Goal: Find specific page/section

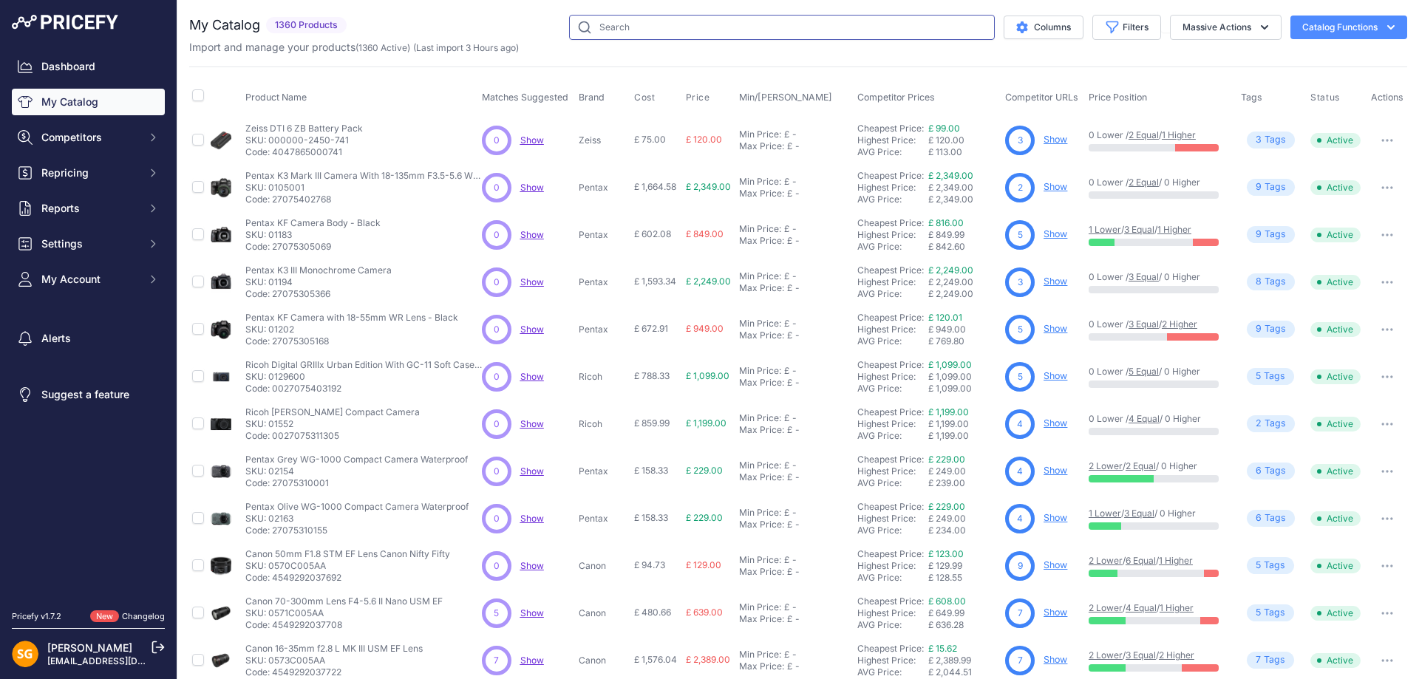
click at [623, 24] on input "text" at bounding box center [782, 27] width 426 height 25
type input "billingham"
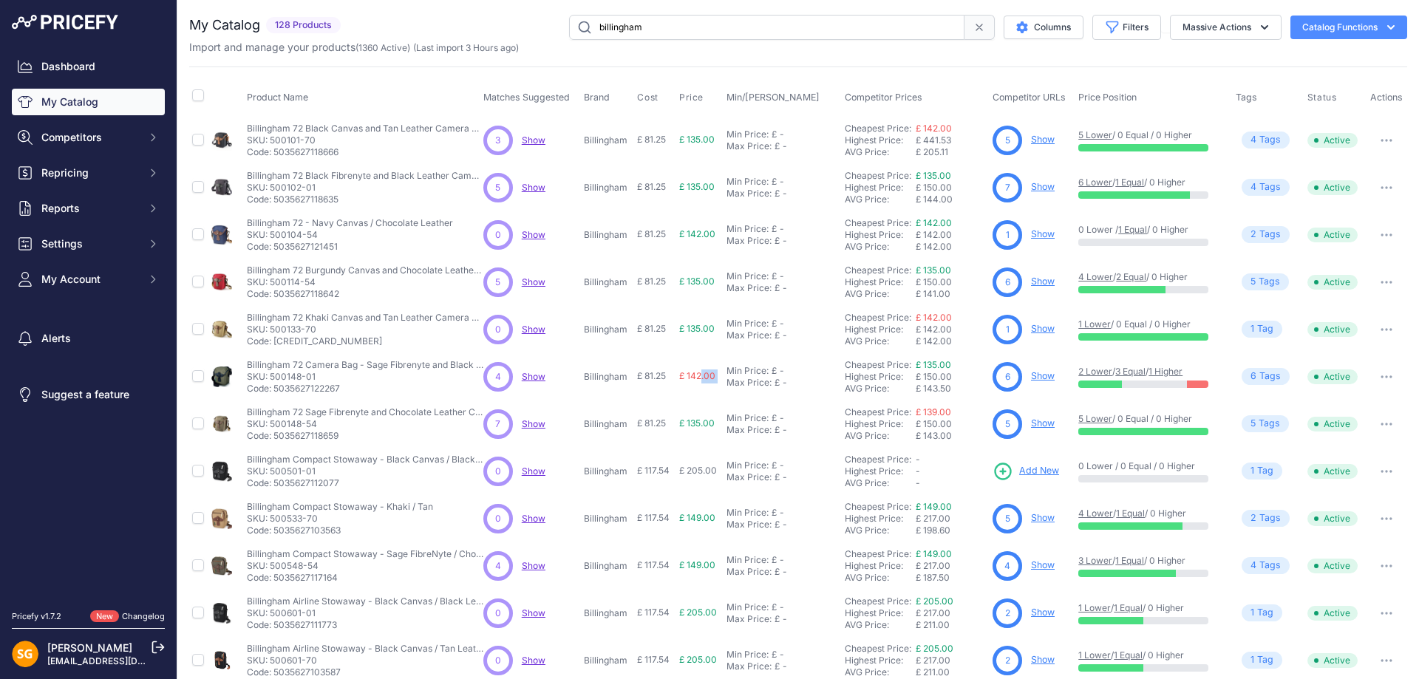
drag, startPoint x: 696, startPoint y: 373, endPoint x: 719, endPoint y: 373, distance: 23.7
click at [719, 373] on tr "Billingham 72 Camera Bag - Sage Fibrenyte and Black Leather" at bounding box center [798, 376] width 1218 height 47
drag, startPoint x: 321, startPoint y: 375, endPoint x: 270, endPoint y: 377, distance: 51.1
click at [270, 377] on p "SKU: 500148-01" at bounding box center [365, 377] width 237 height 12
copy p "500148-01"
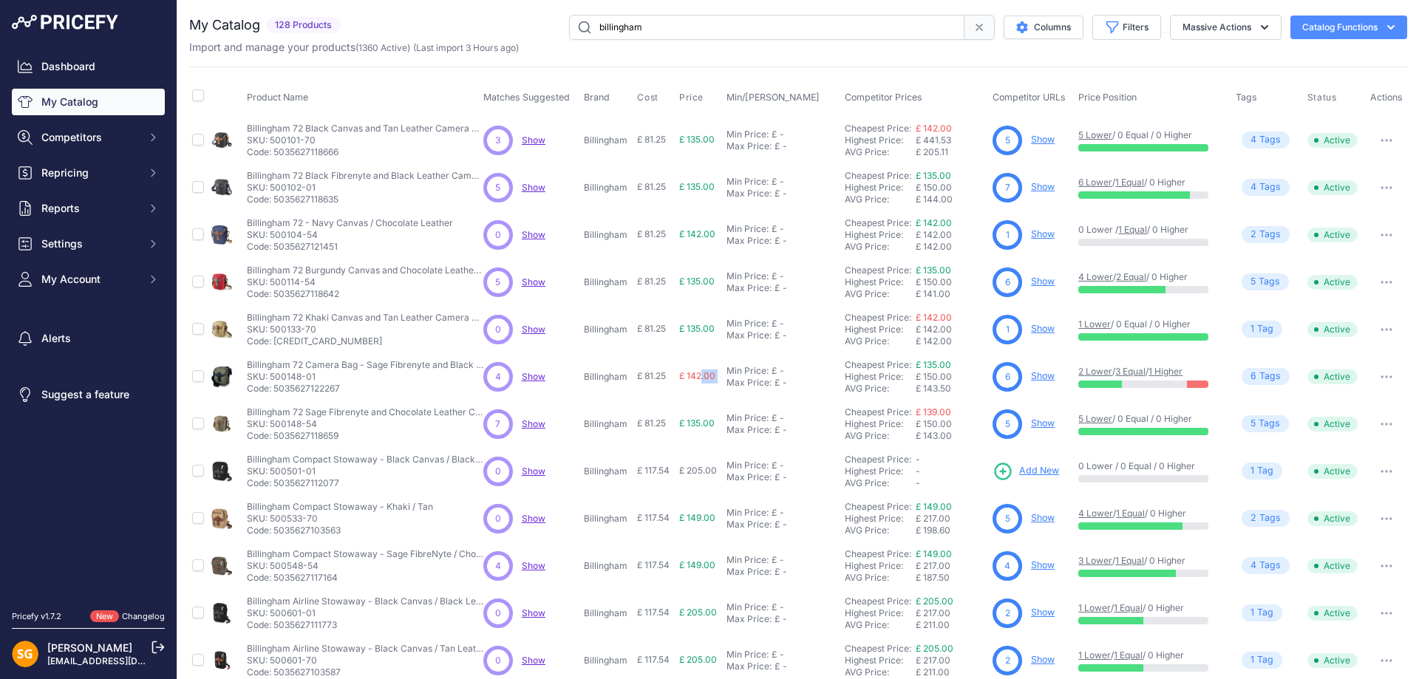
click at [1039, 371] on link "Show" at bounding box center [1043, 375] width 24 height 11
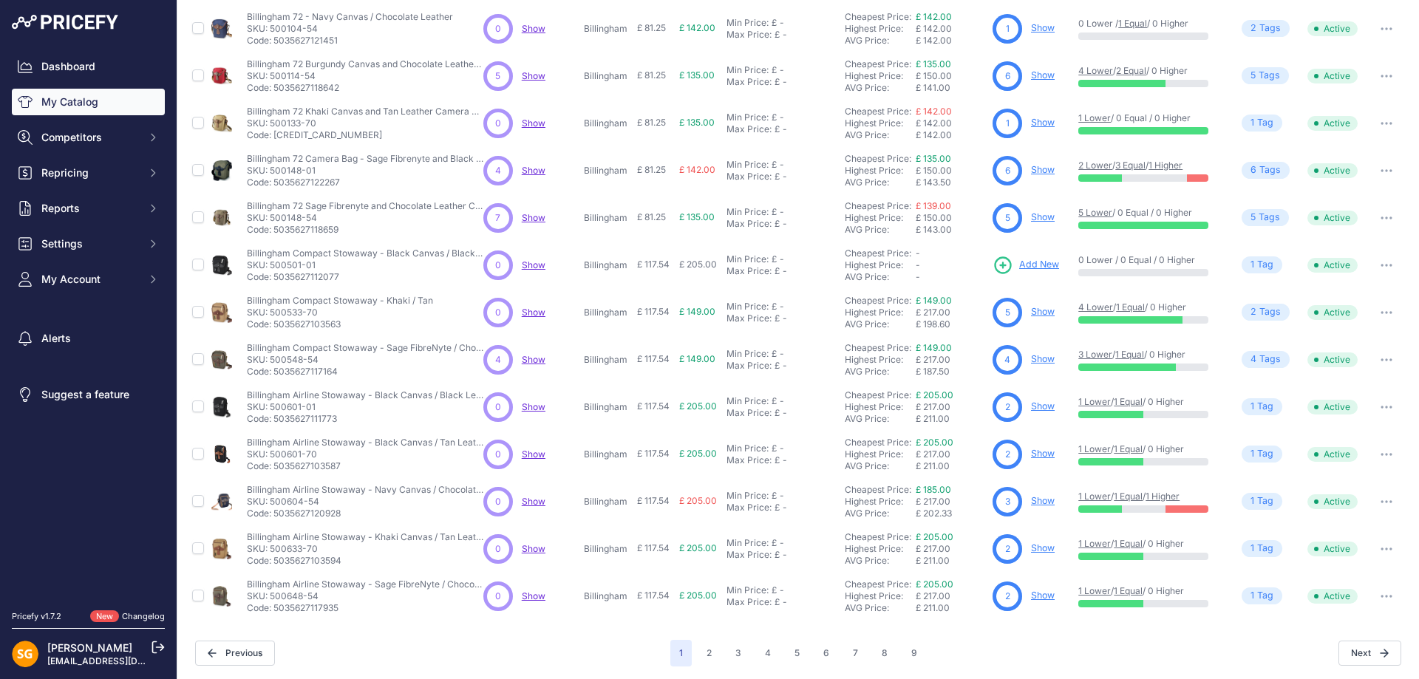
scroll to position [208, 0]
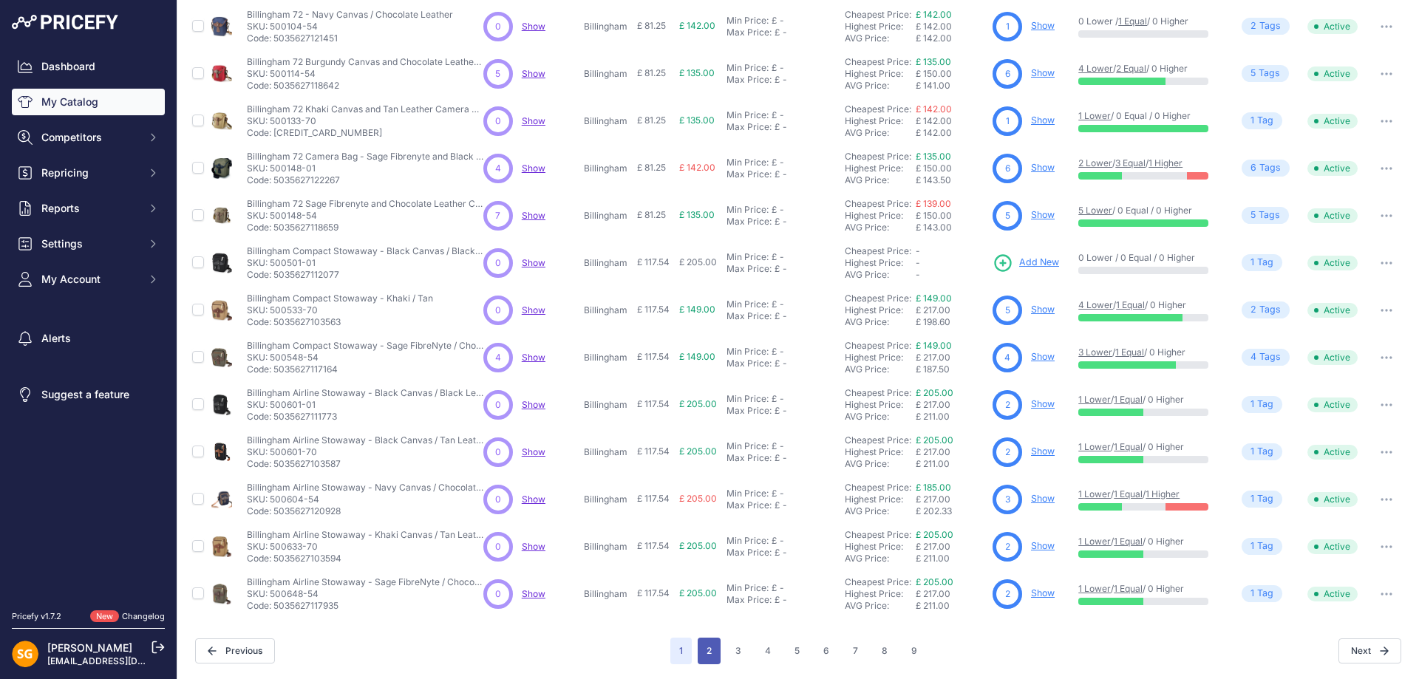
click at [711, 653] on button "2" at bounding box center [709, 651] width 23 height 27
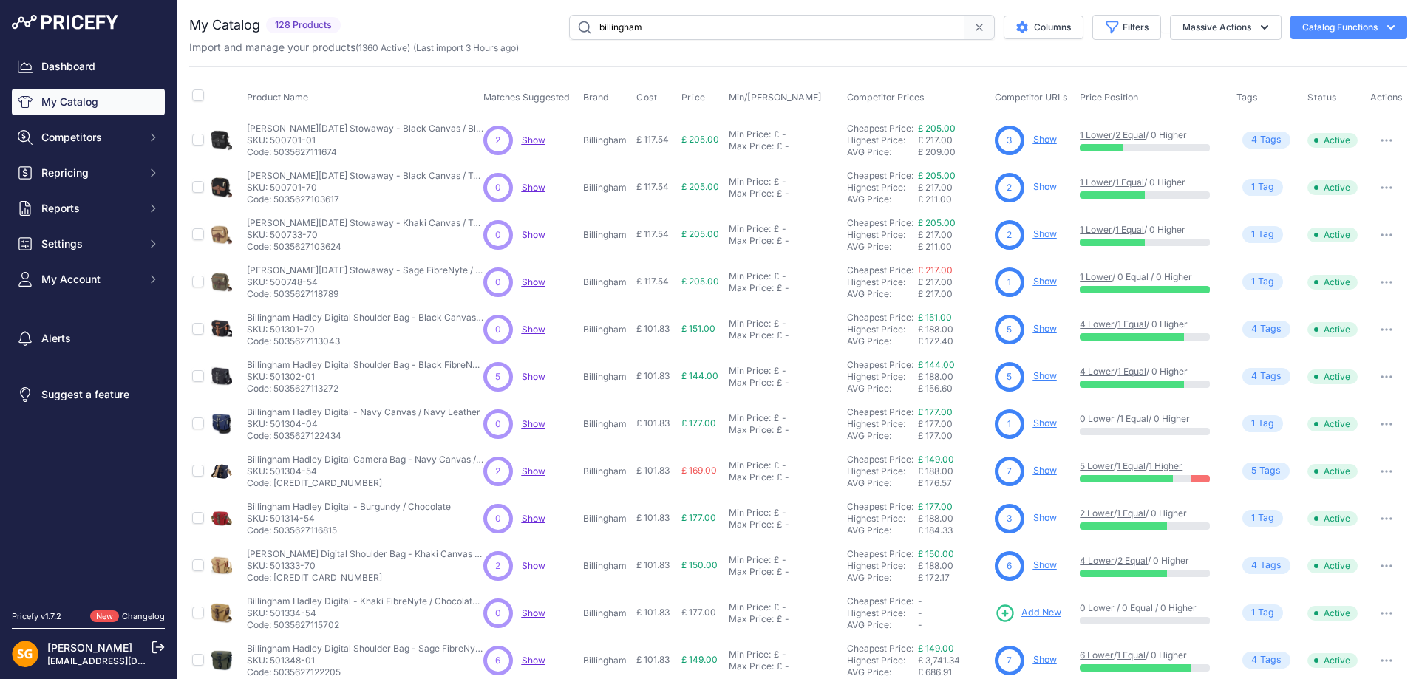
scroll to position [197, 0]
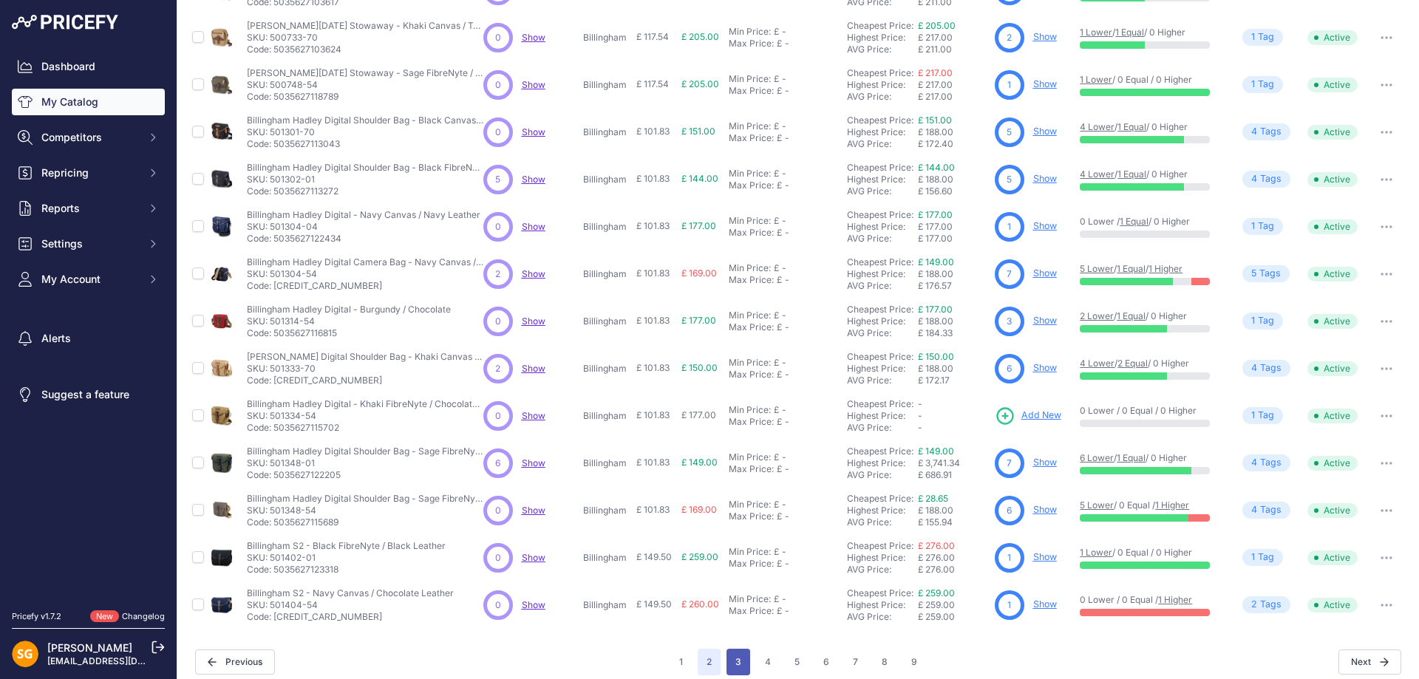
click at [727, 662] on button "3" at bounding box center [739, 662] width 24 height 27
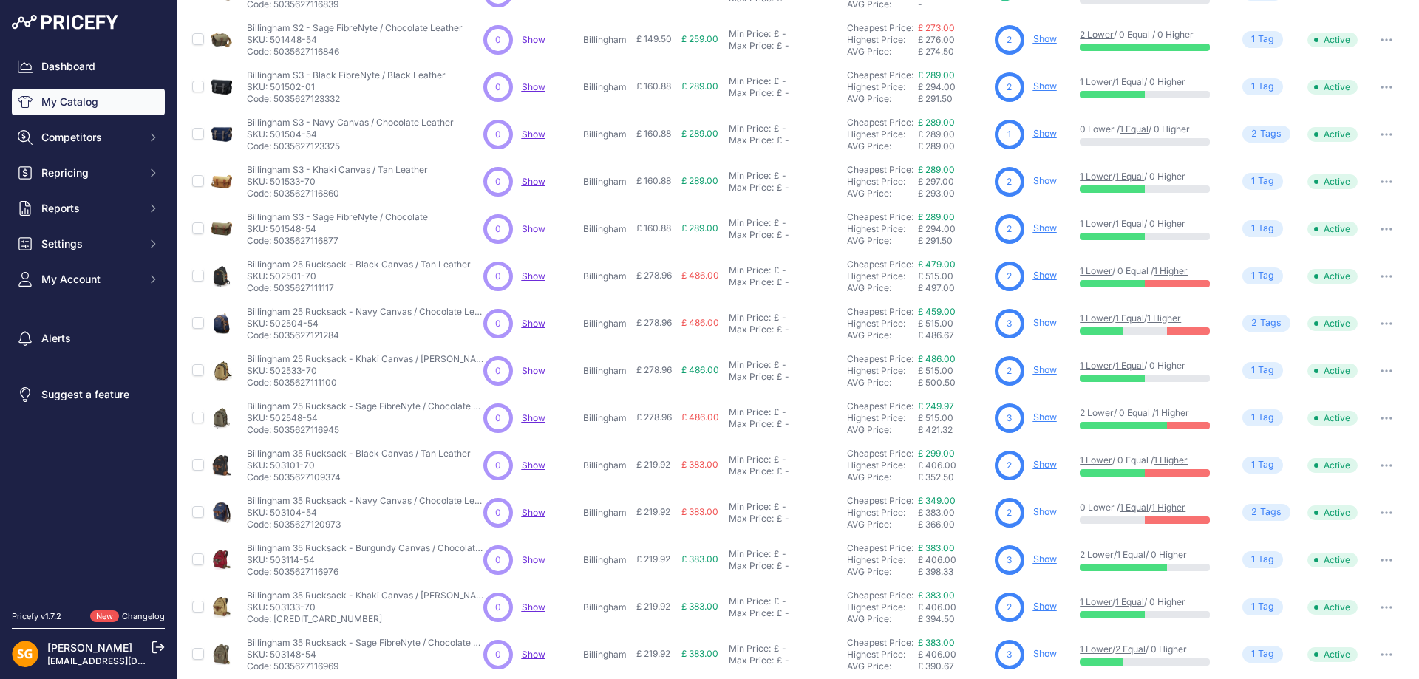
scroll to position [208, 0]
